Goal: Task Accomplishment & Management: Use online tool/utility

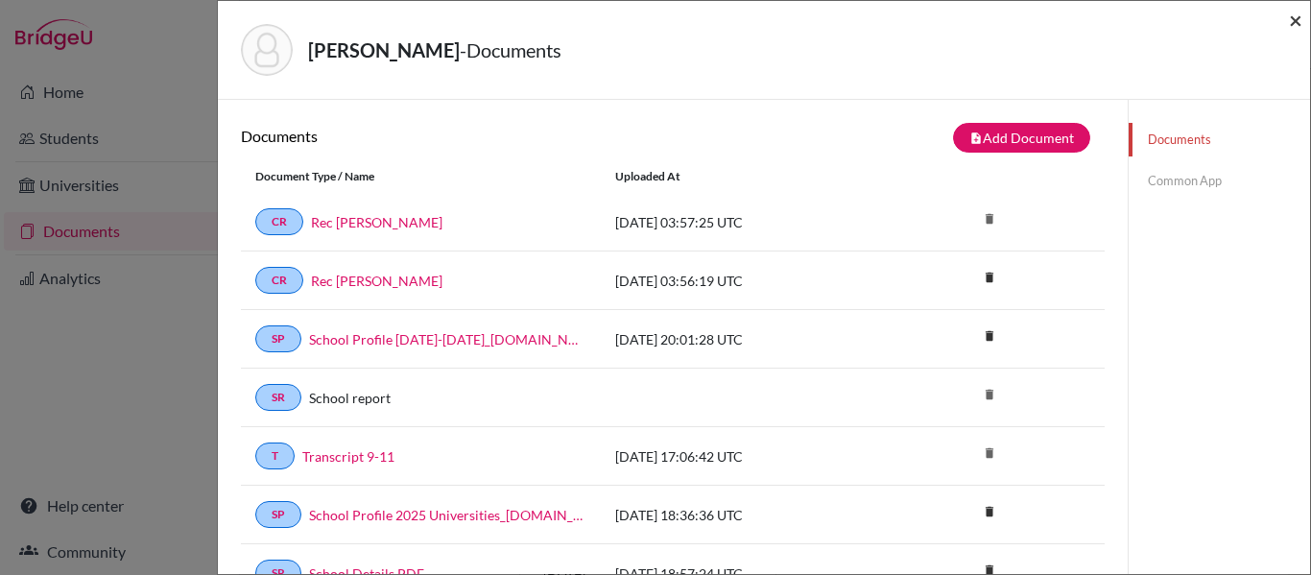
click at [1296, 21] on span "×" at bounding box center [1295, 20] width 13 height 28
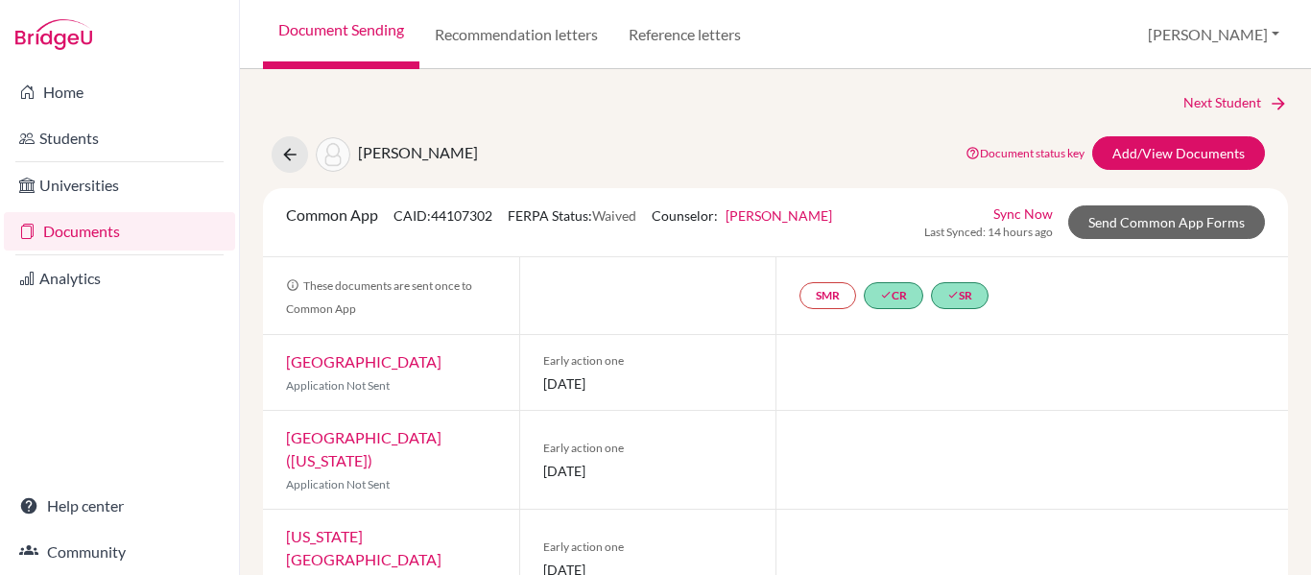
click at [68, 230] on link "Documents" at bounding box center [119, 231] width 231 height 38
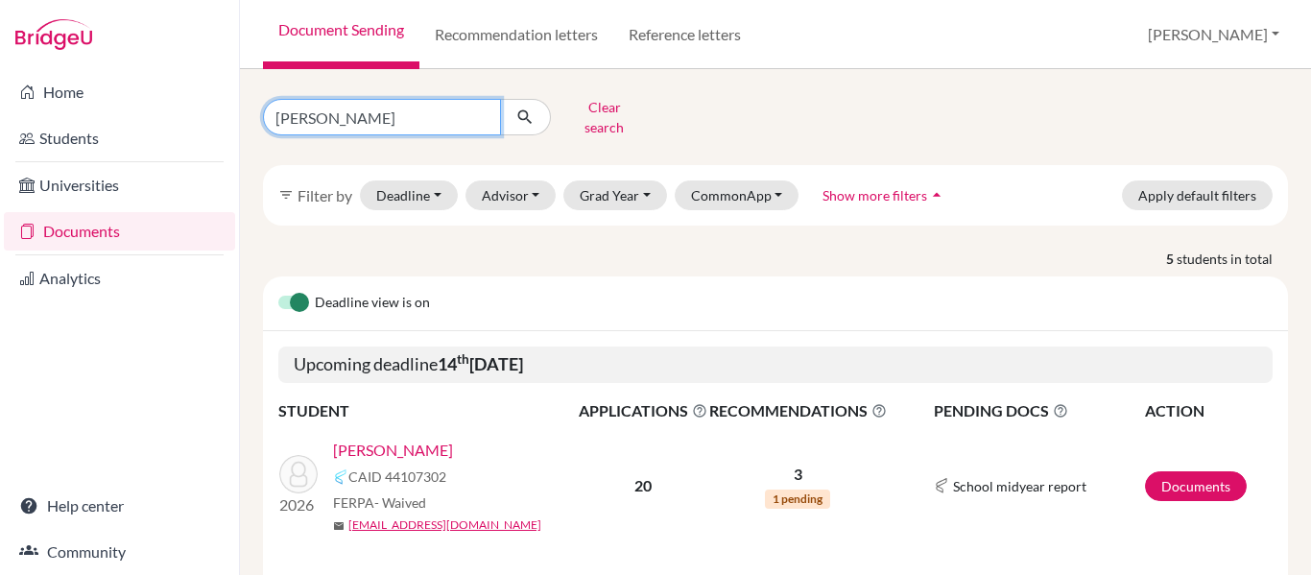
click at [349, 115] on input "barahona" at bounding box center [382, 117] width 238 height 36
type input "b"
type input "santos"
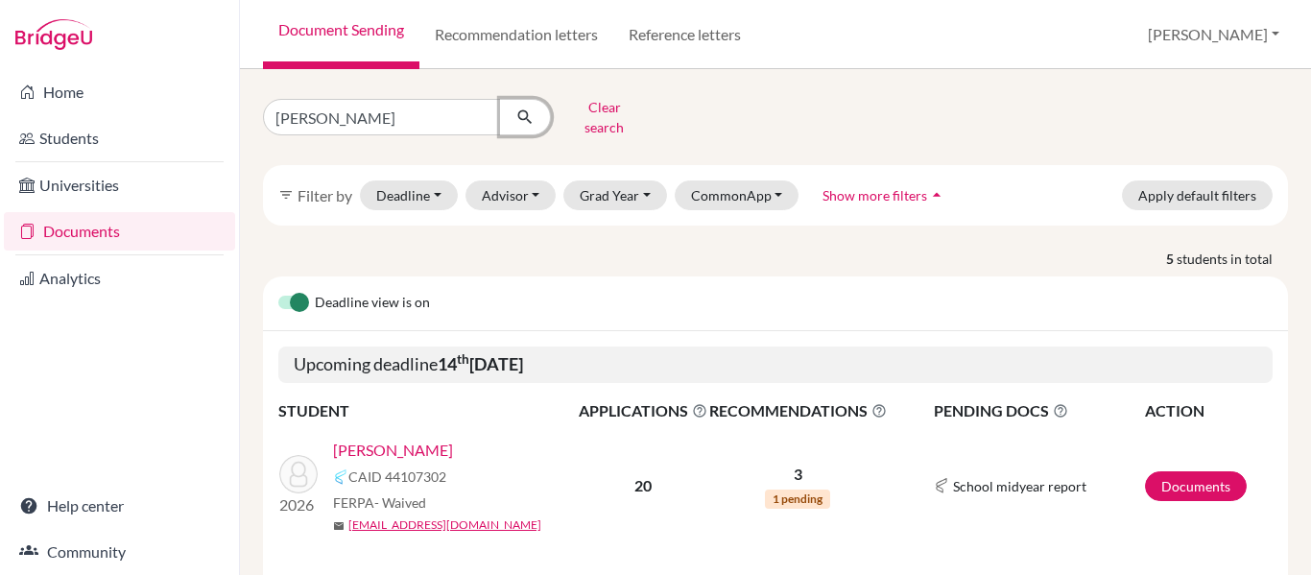
click at [521, 108] on icon "submit" at bounding box center [525, 117] width 19 height 19
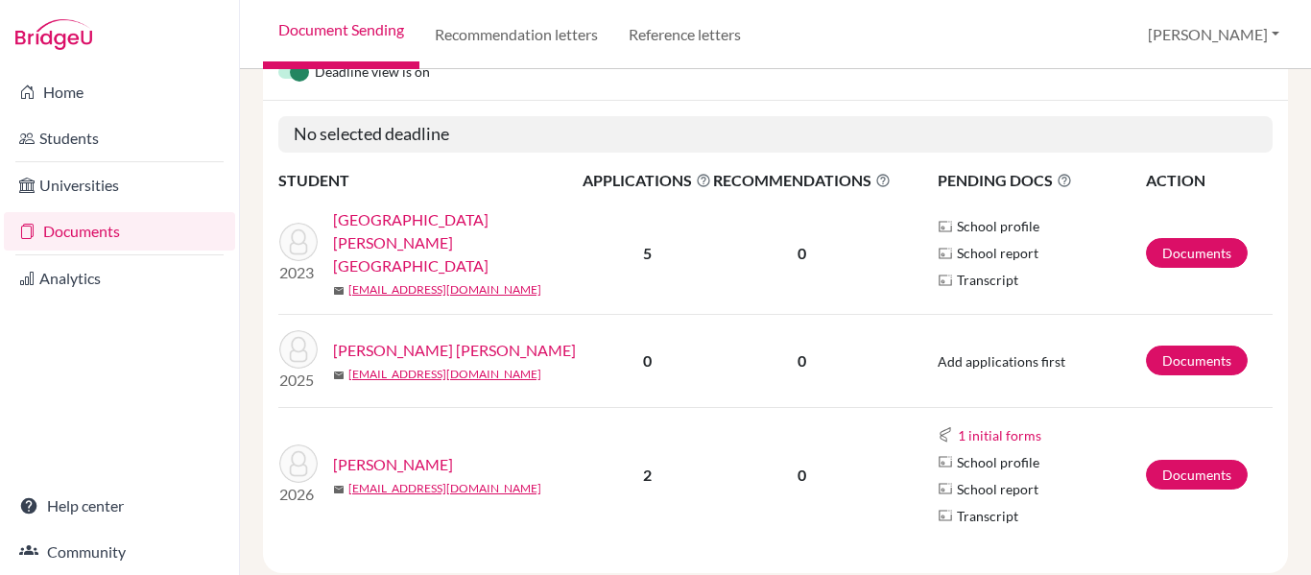
scroll to position [248, 0]
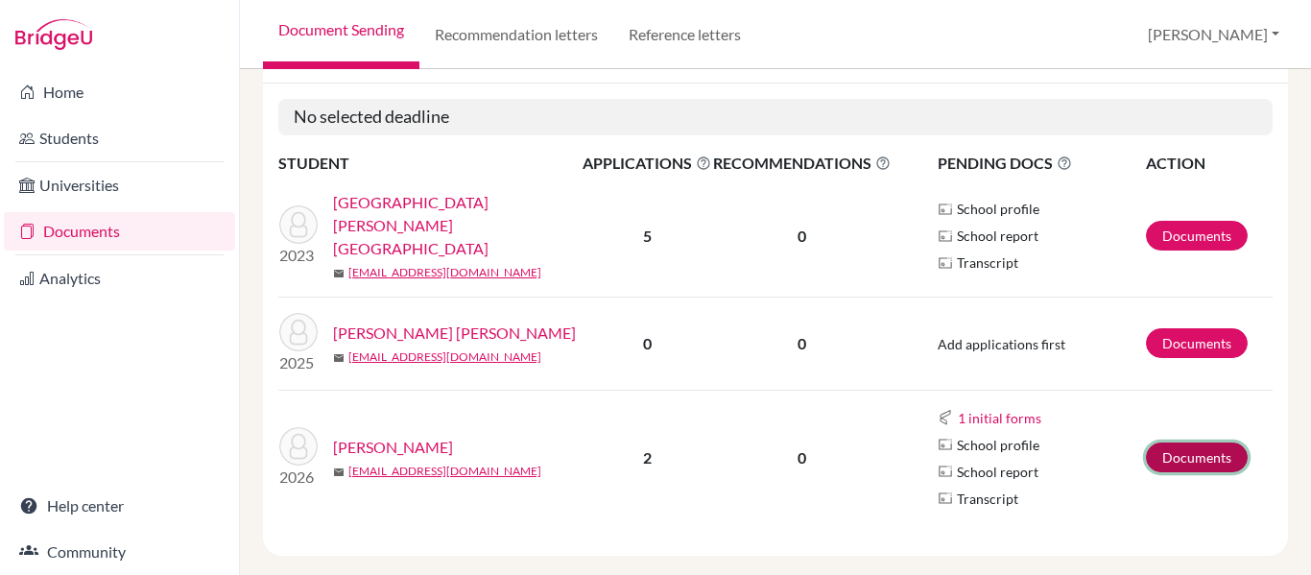
click at [1190, 443] on link "Documents" at bounding box center [1197, 458] width 102 height 30
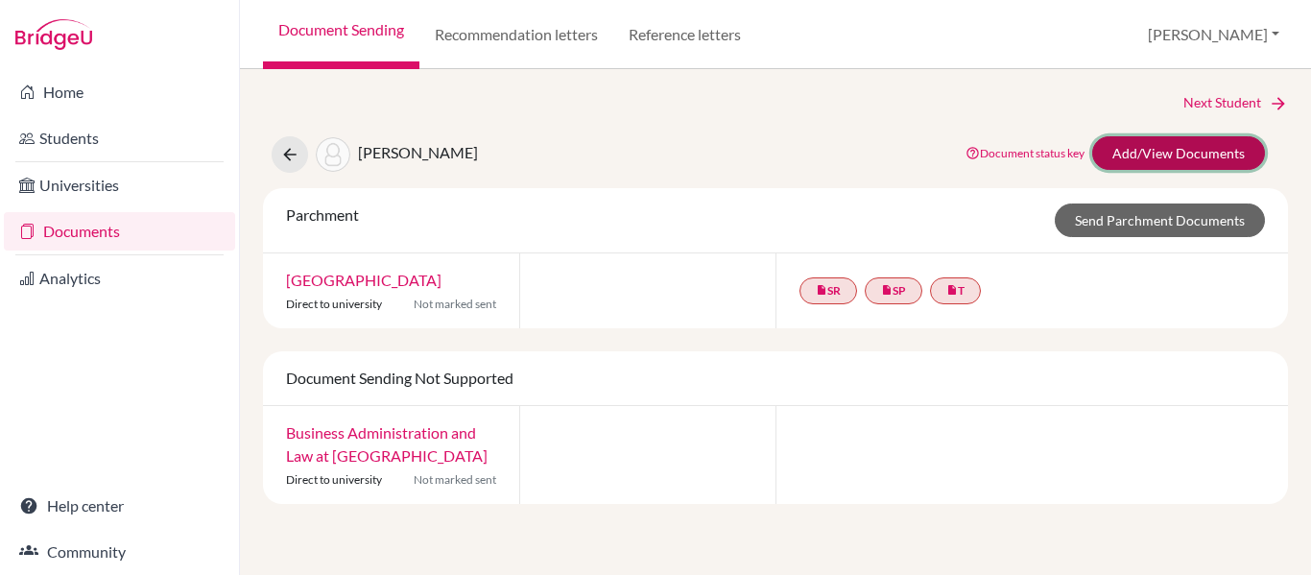
click at [1177, 162] on link "Add/View Documents" at bounding box center [1178, 153] width 173 height 34
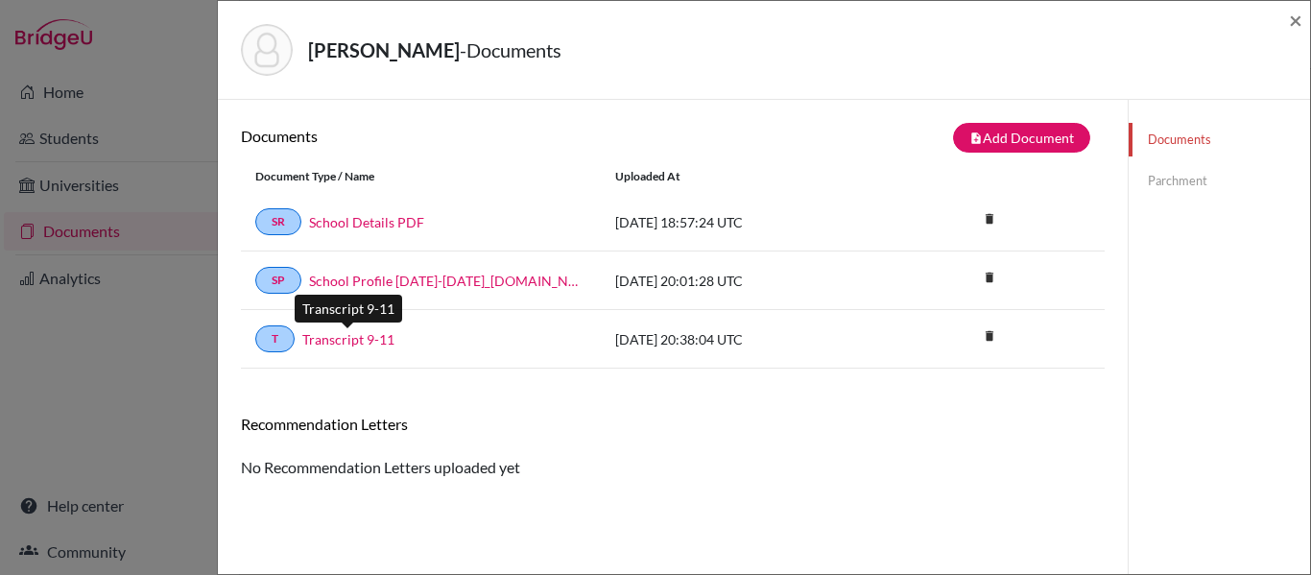
click at [337, 340] on link "Transcript 9-11" at bounding box center [348, 339] width 92 height 20
click at [1154, 179] on link "Parchment" at bounding box center [1219, 181] width 181 height 34
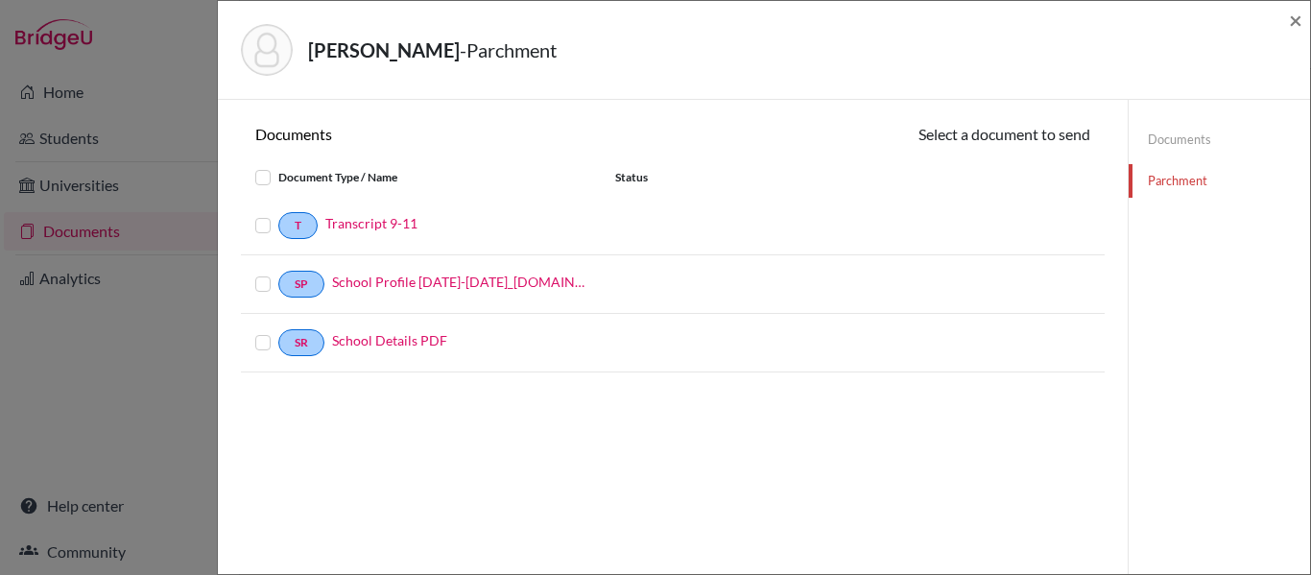
click at [278, 214] on label at bounding box center [278, 214] width 0 height 0
click at [0, 0] on input "checkbox" at bounding box center [0, 0] width 0 height 0
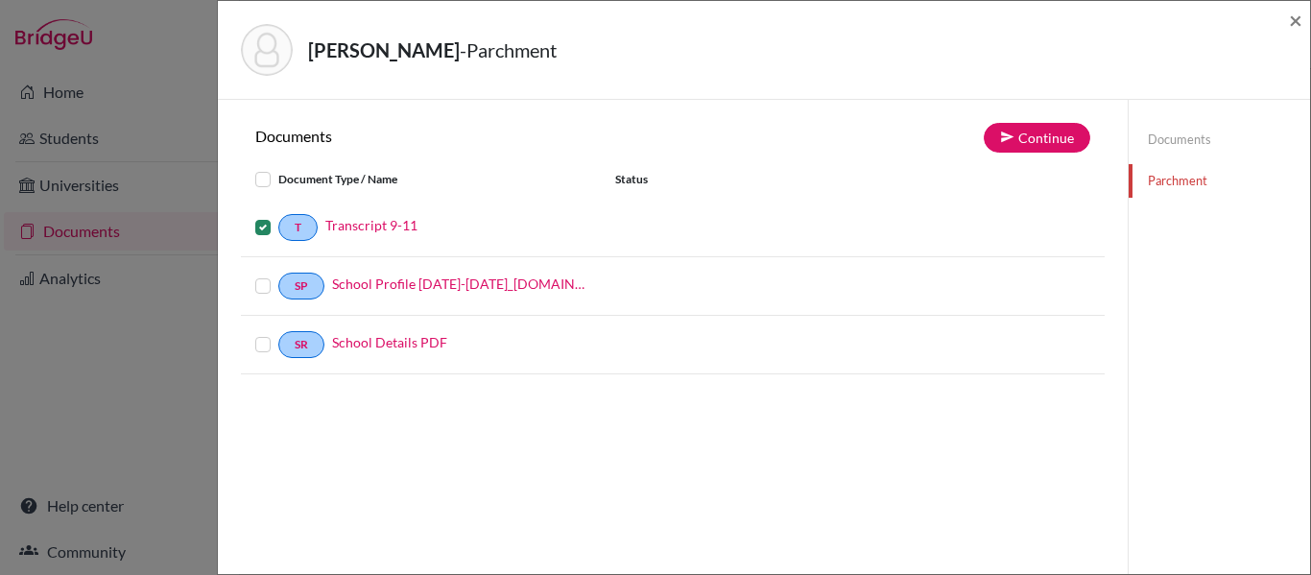
click at [278, 275] on label at bounding box center [278, 275] width 0 height 0
click at [0, 0] on input "checkbox" at bounding box center [0, 0] width 0 height 0
click at [278, 333] on label at bounding box center [278, 333] width 0 height 0
click at [0, 0] on input "checkbox" at bounding box center [0, 0] width 0 height 0
click at [1036, 135] on button "Continue" at bounding box center [1037, 138] width 107 height 30
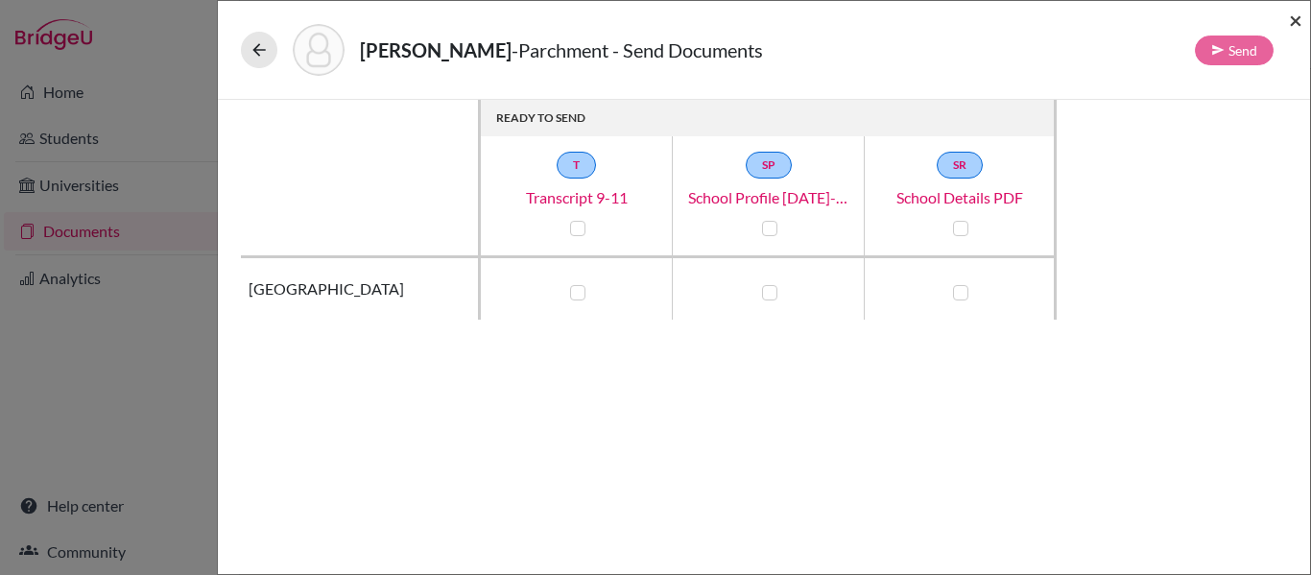
click at [1295, 25] on span "×" at bounding box center [1295, 20] width 13 height 28
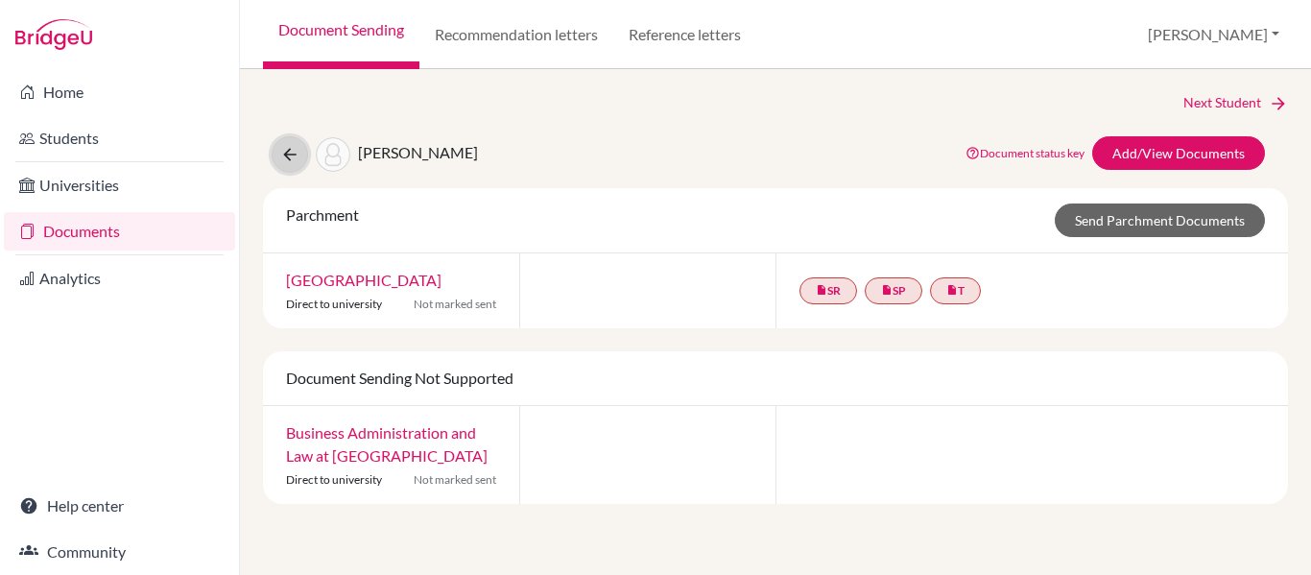
click at [289, 160] on icon at bounding box center [289, 154] width 19 height 19
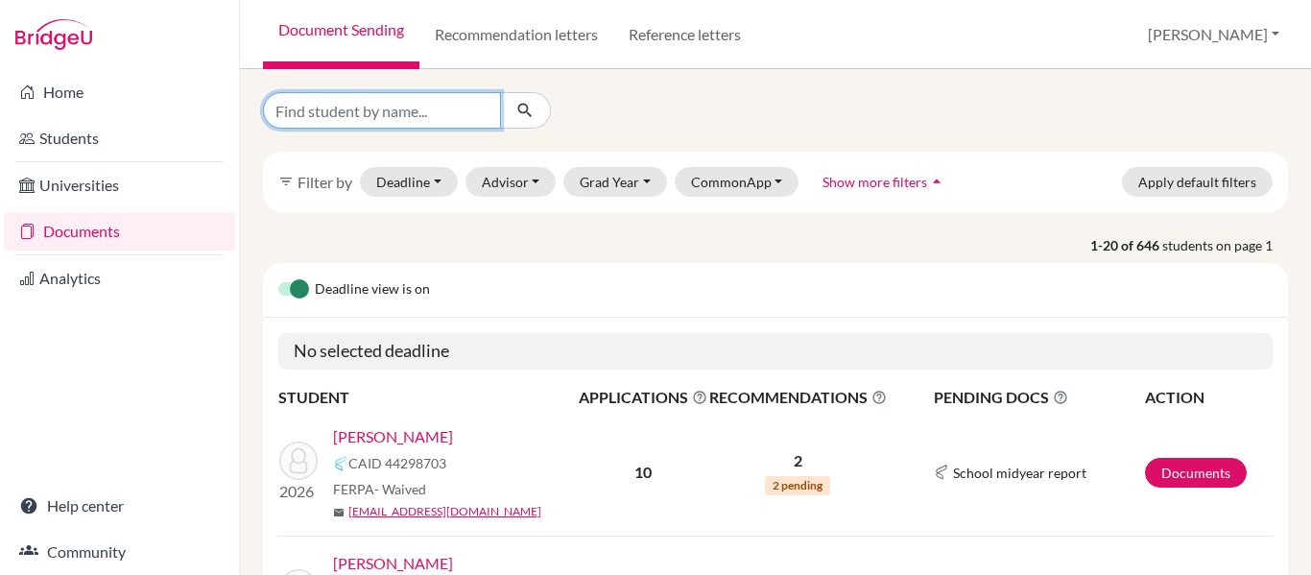
click at [315, 119] on input "Find student by name..." at bounding box center [382, 110] width 238 height 36
type input "valencia"
click at [530, 120] on button "submit" at bounding box center [525, 110] width 51 height 36
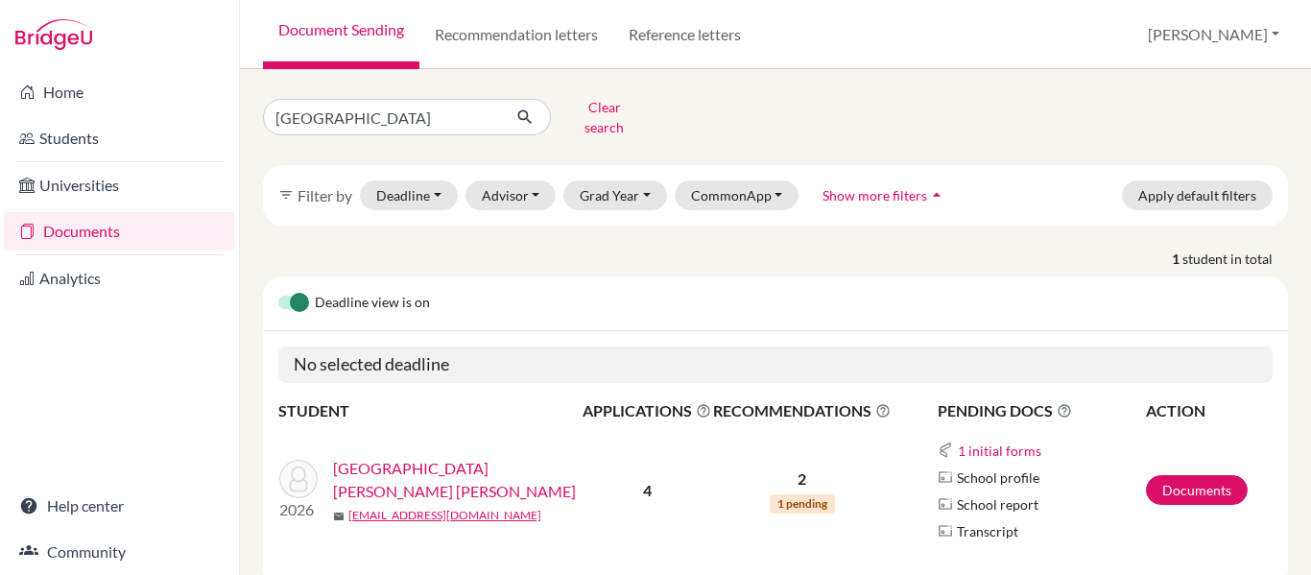
scroll to position [46, 0]
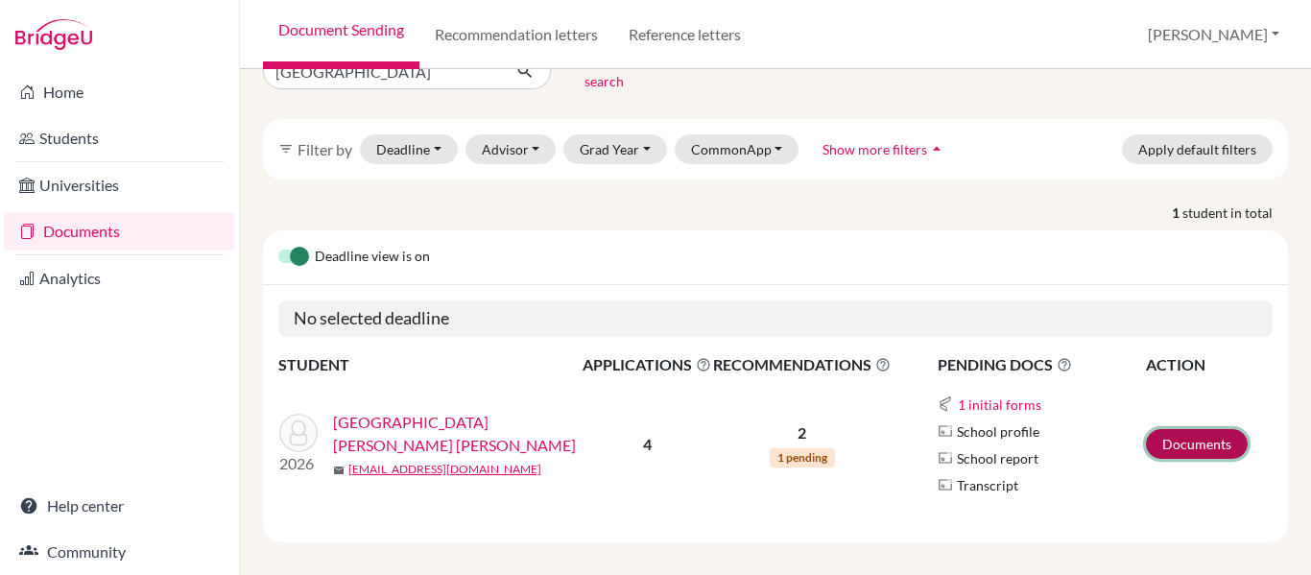
click at [1187, 436] on link "Documents" at bounding box center [1197, 444] width 102 height 30
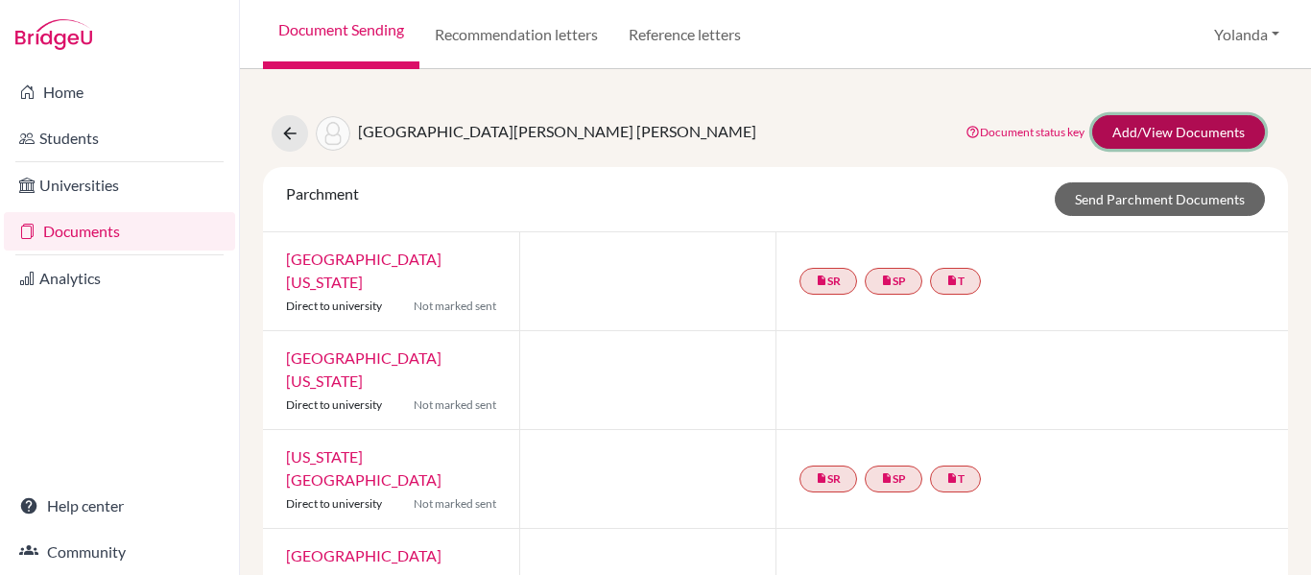
click at [1149, 124] on link "Add/View Documents" at bounding box center [1178, 132] width 173 height 34
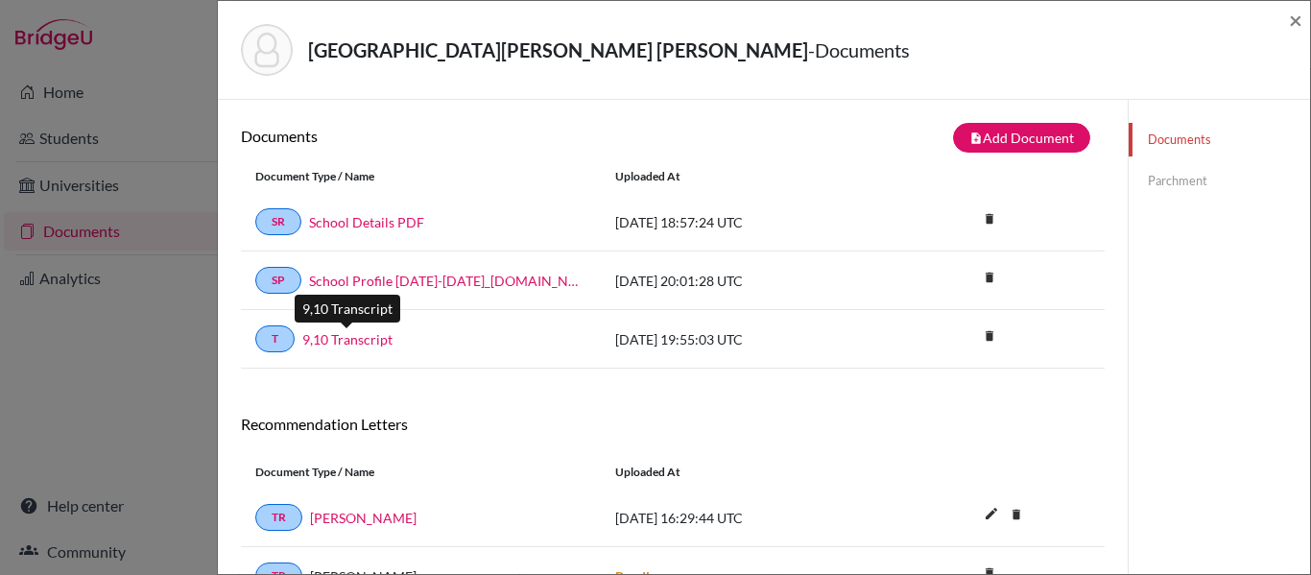
click at [363, 341] on link "9,10 Transcript" at bounding box center [347, 339] width 90 height 20
